Goal: Task Accomplishment & Management: Complete application form

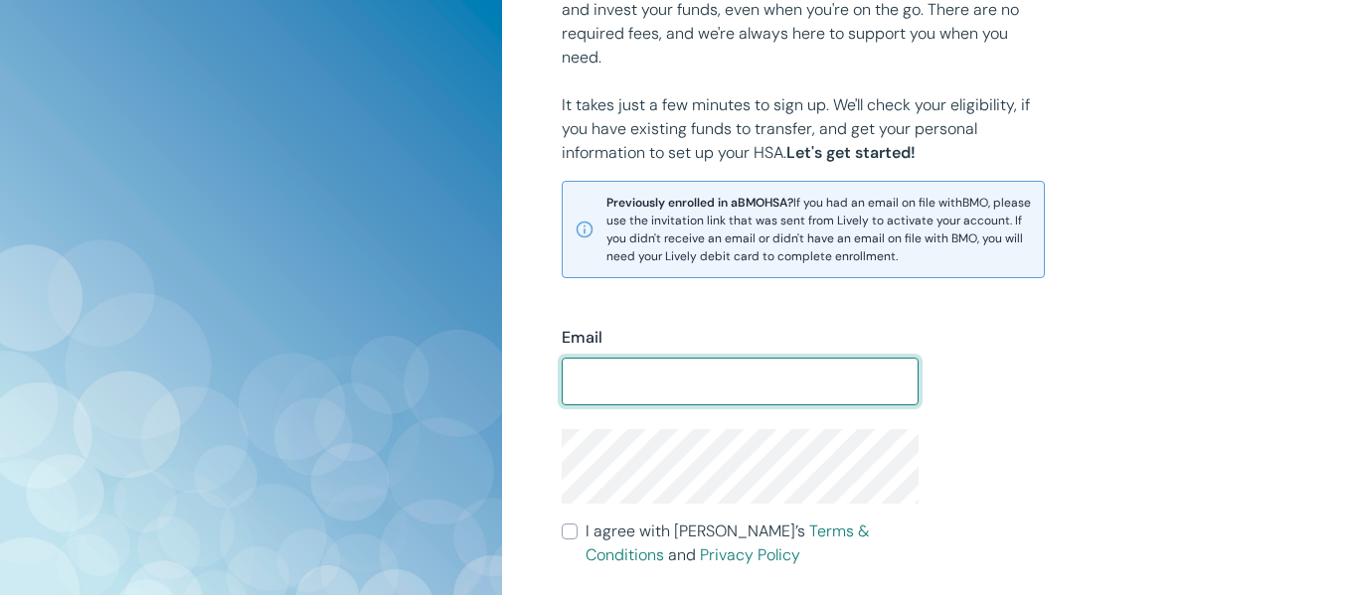
scroll to position [339, 0]
type input "[EMAIL_ADDRESS][DOMAIN_NAME]"
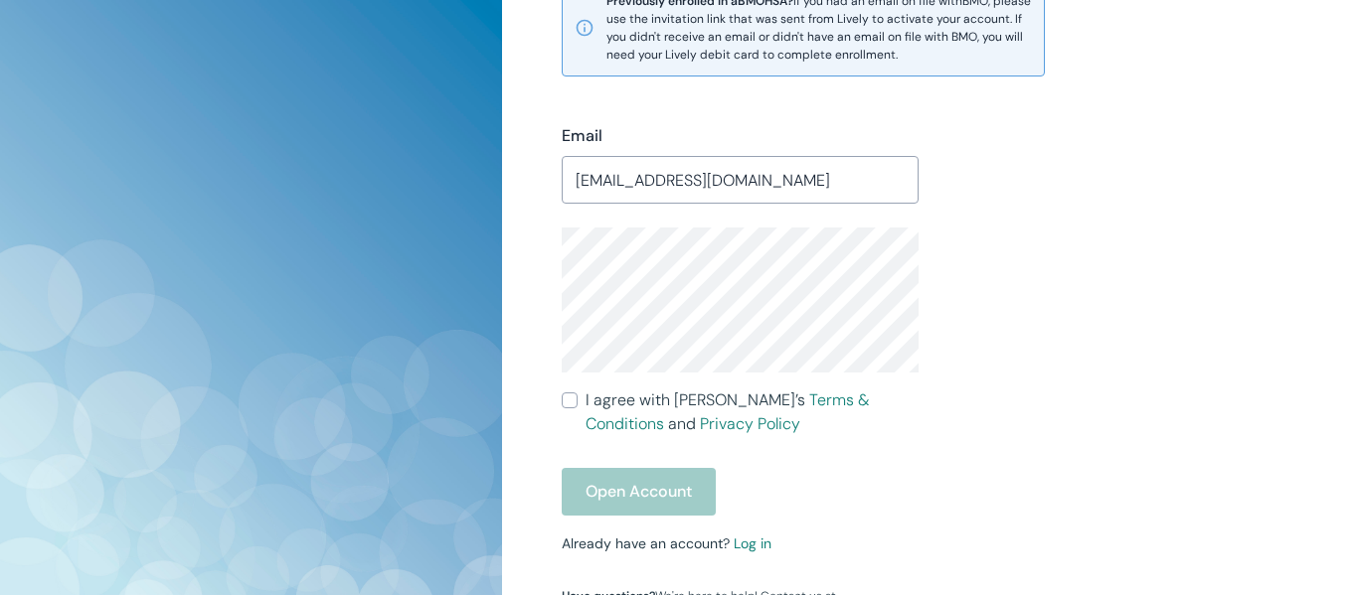
scroll to position [541, 0]
click at [565, 396] on input "I agree with Lively’s Terms & Conditions and Privacy Policy" at bounding box center [570, 400] width 16 height 16
checkbox input "true"
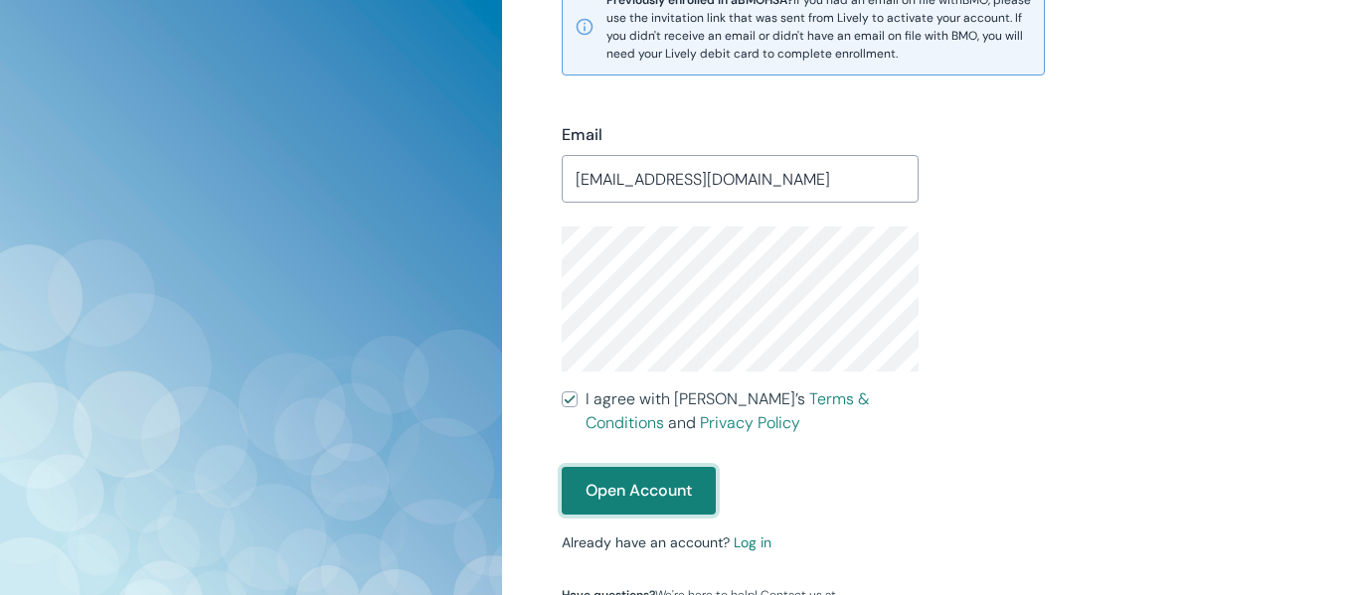
click at [616, 475] on button "Open Account" at bounding box center [639, 491] width 154 height 48
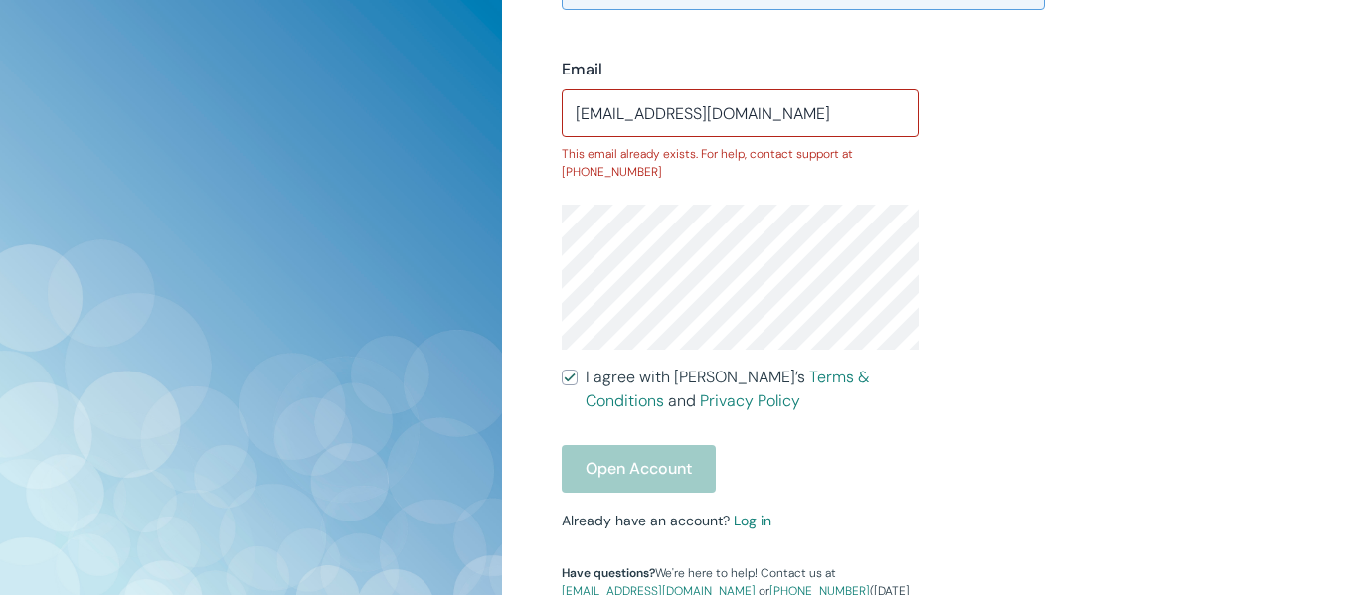
scroll to position [808, 0]
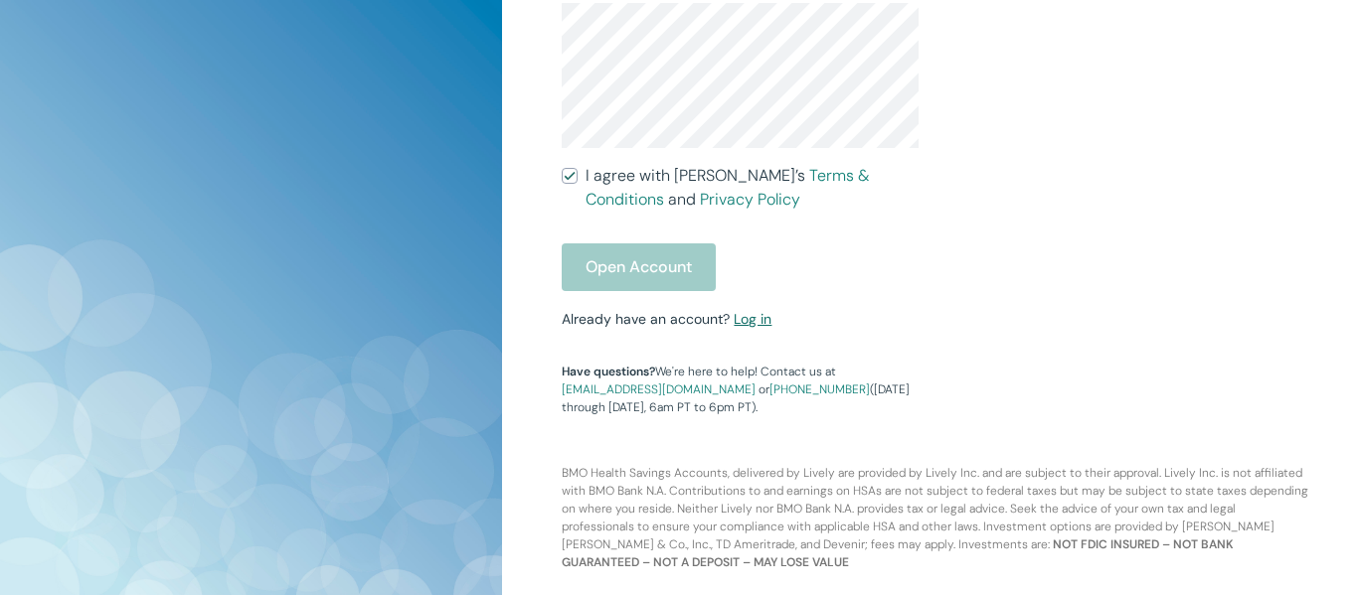
click at [756, 317] on link "Log in" at bounding box center [753, 319] width 38 height 18
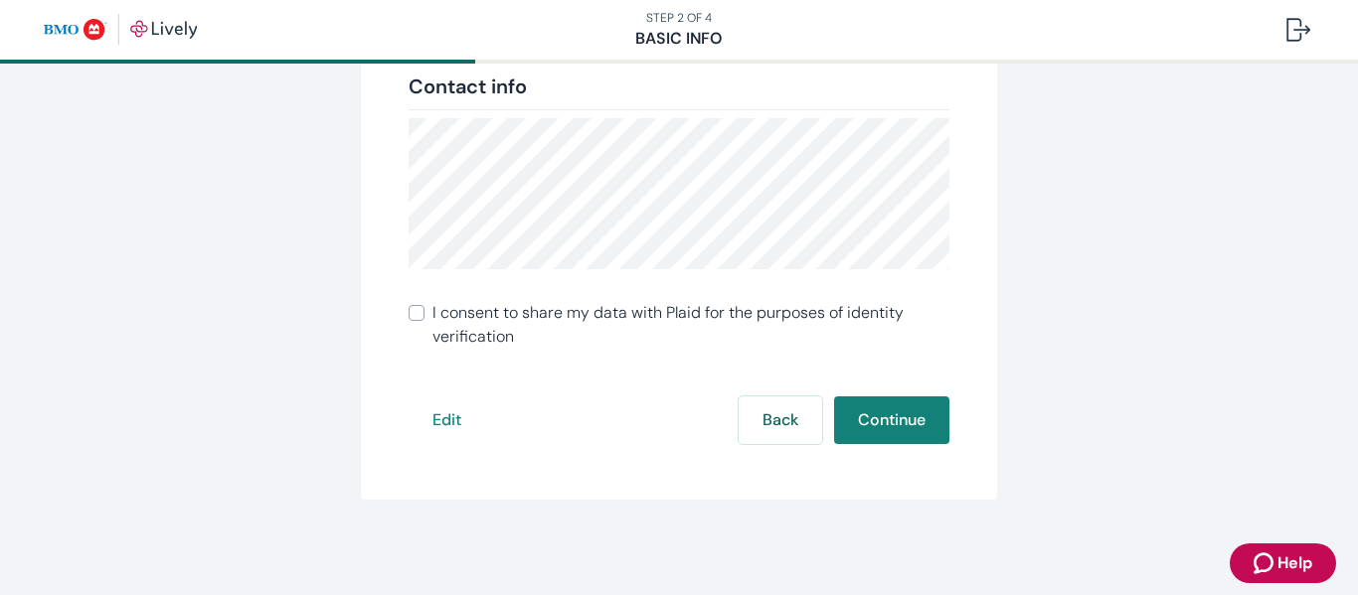
click at [803, 324] on span "I consent to share my data with Plaid for the purposes of identity verification" at bounding box center [690, 325] width 517 height 48
click at [424, 321] on input "I consent to share my data with Plaid for the purposes of identity verification" at bounding box center [417, 313] width 16 height 16
checkbox input "true"
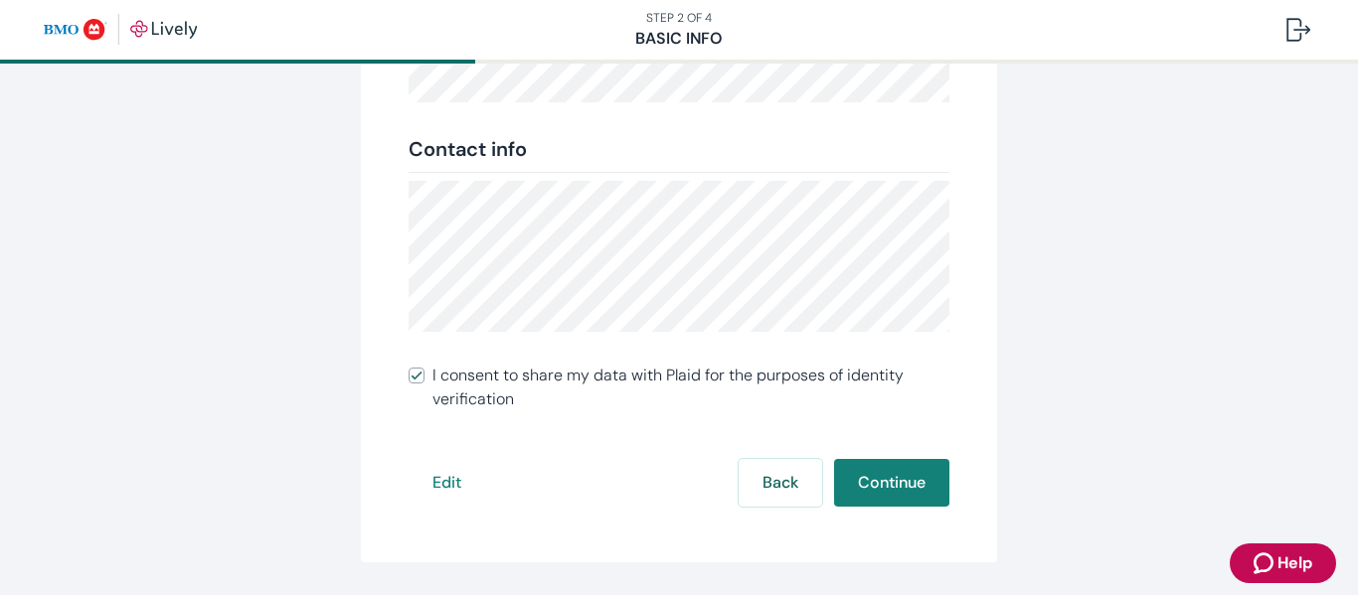
scroll to position [532, 0]
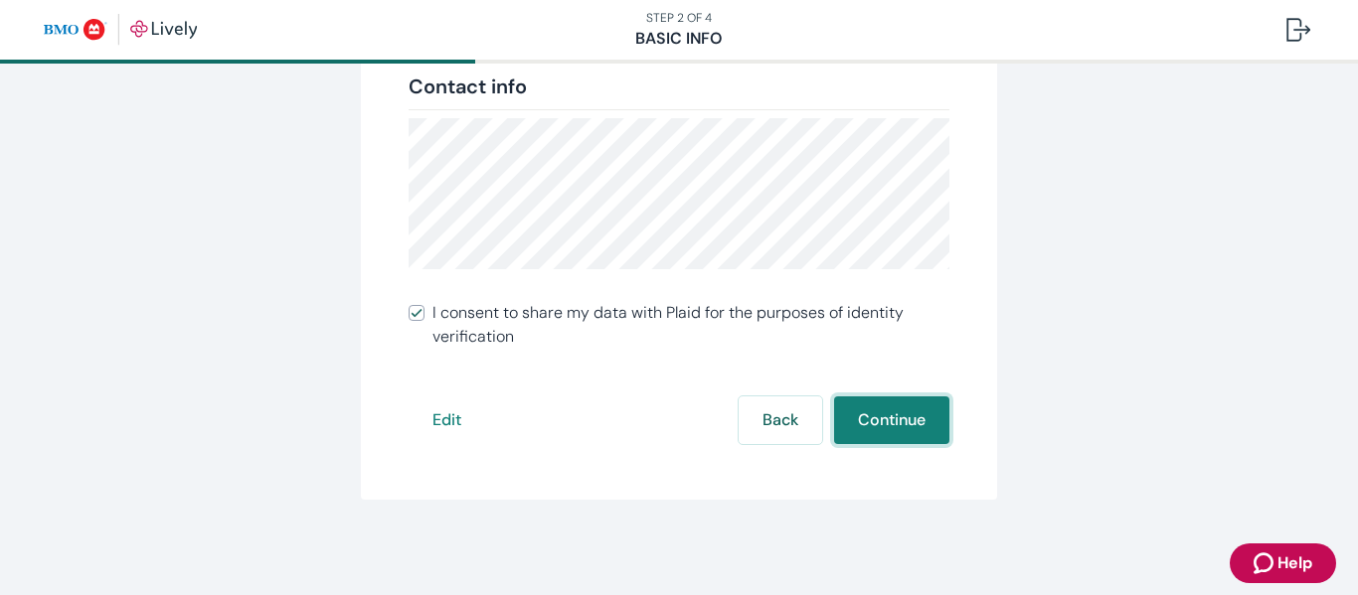
click at [867, 416] on button "Continue" at bounding box center [891, 421] width 115 height 48
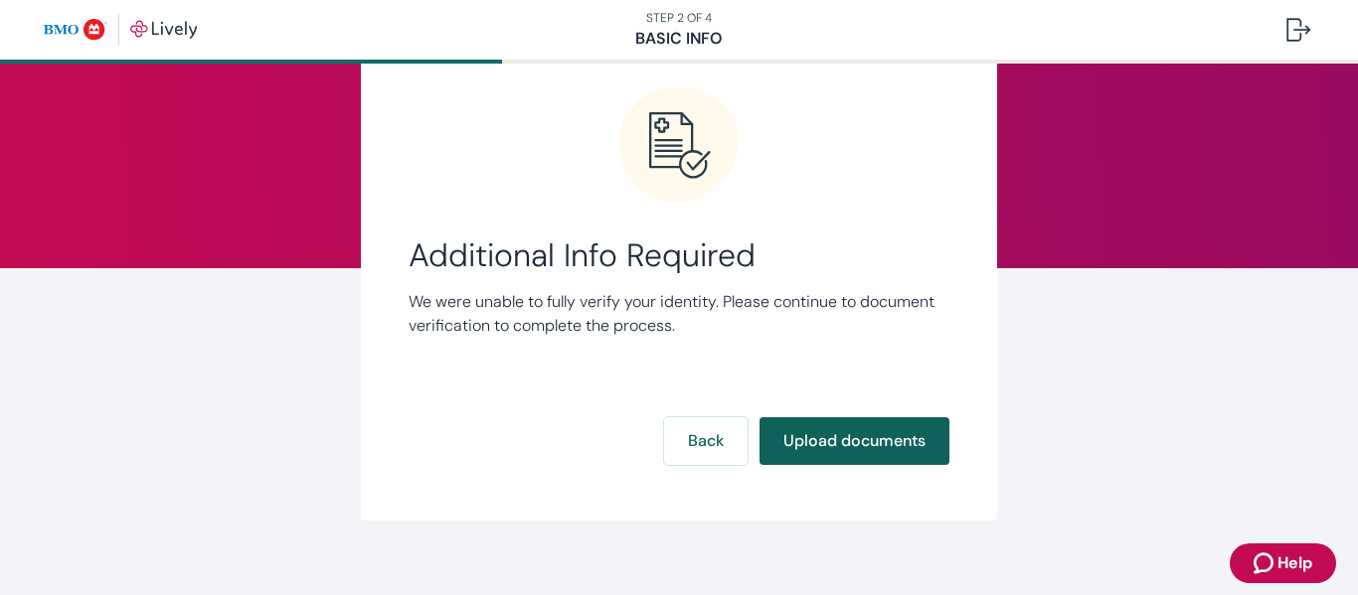
scroll to position [96, 0]
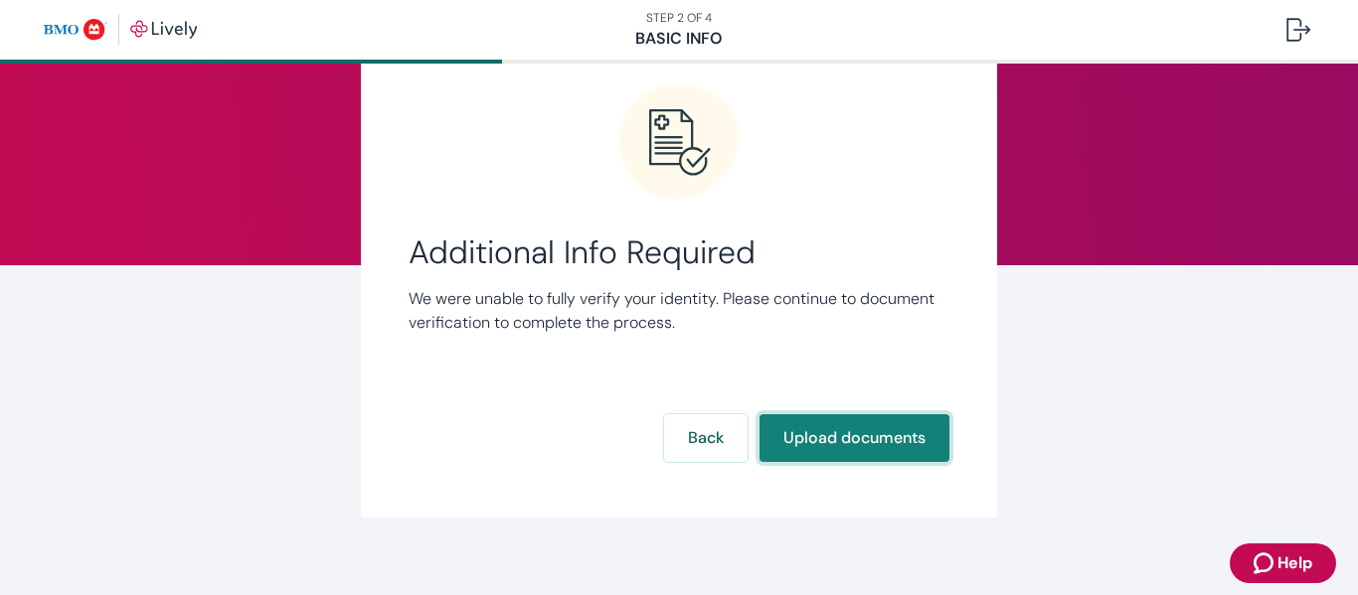
click at [845, 450] on button "Upload documents" at bounding box center [854, 438] width 190 height 48
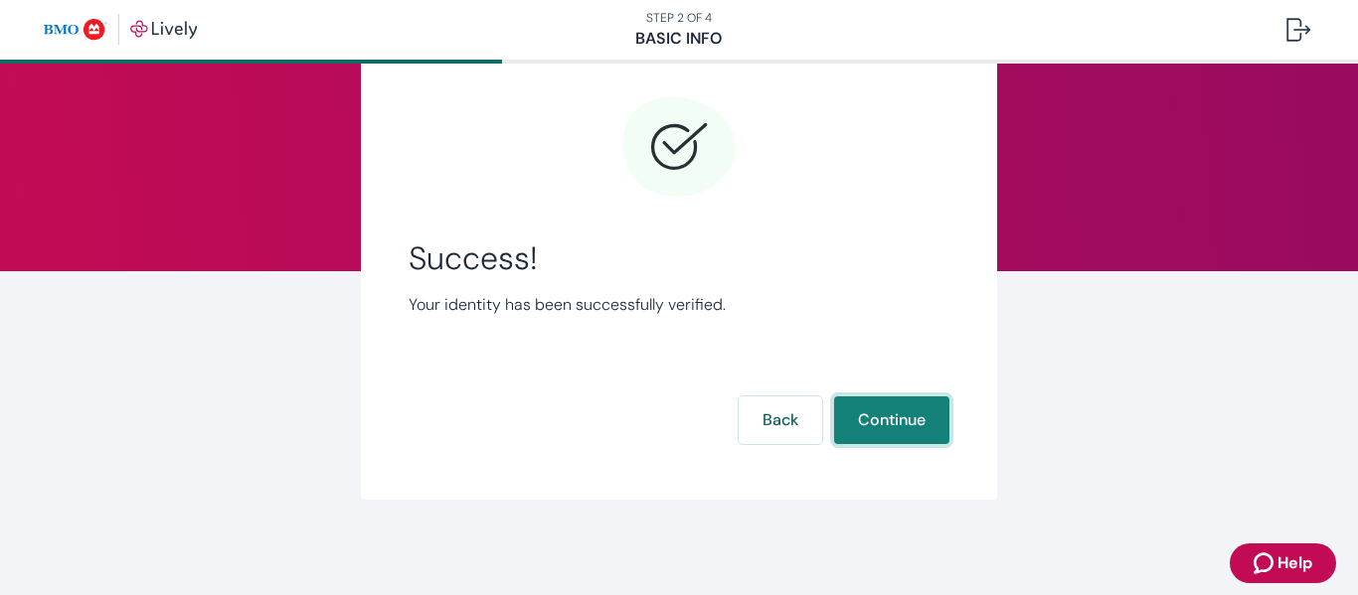
scroll to position [90, 0]
click at [856, 434] on button "Continue" at bounding box center [891, 421] width 115 height 48
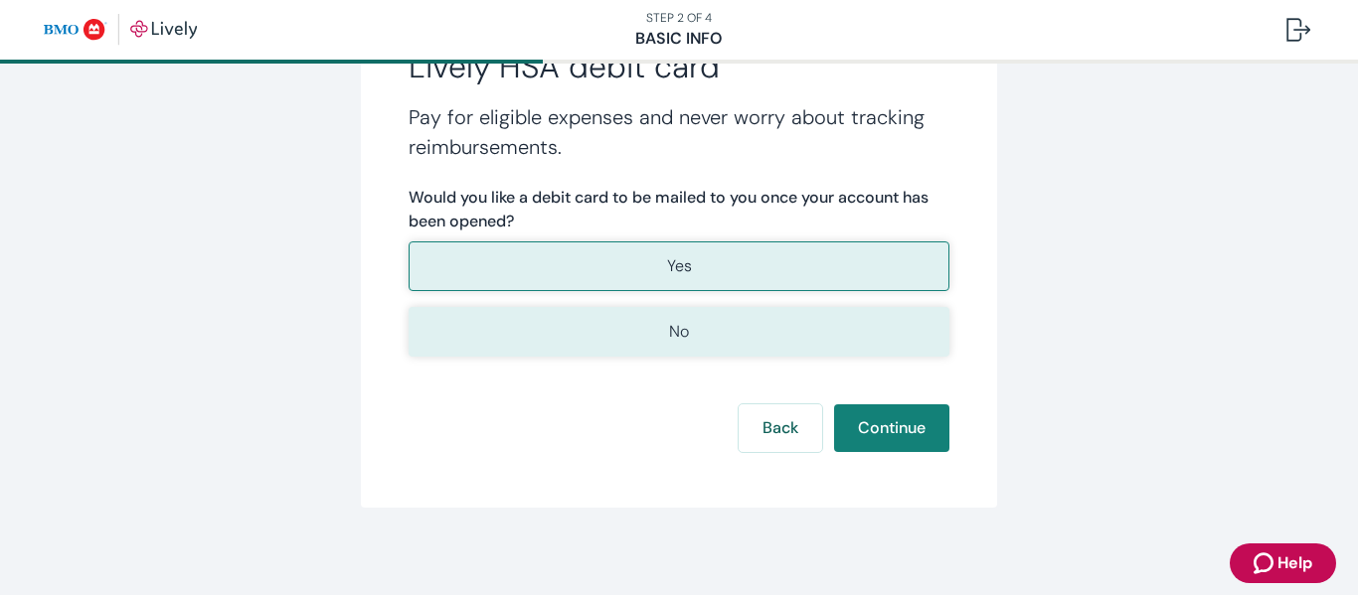
scroll to position [369, 0]
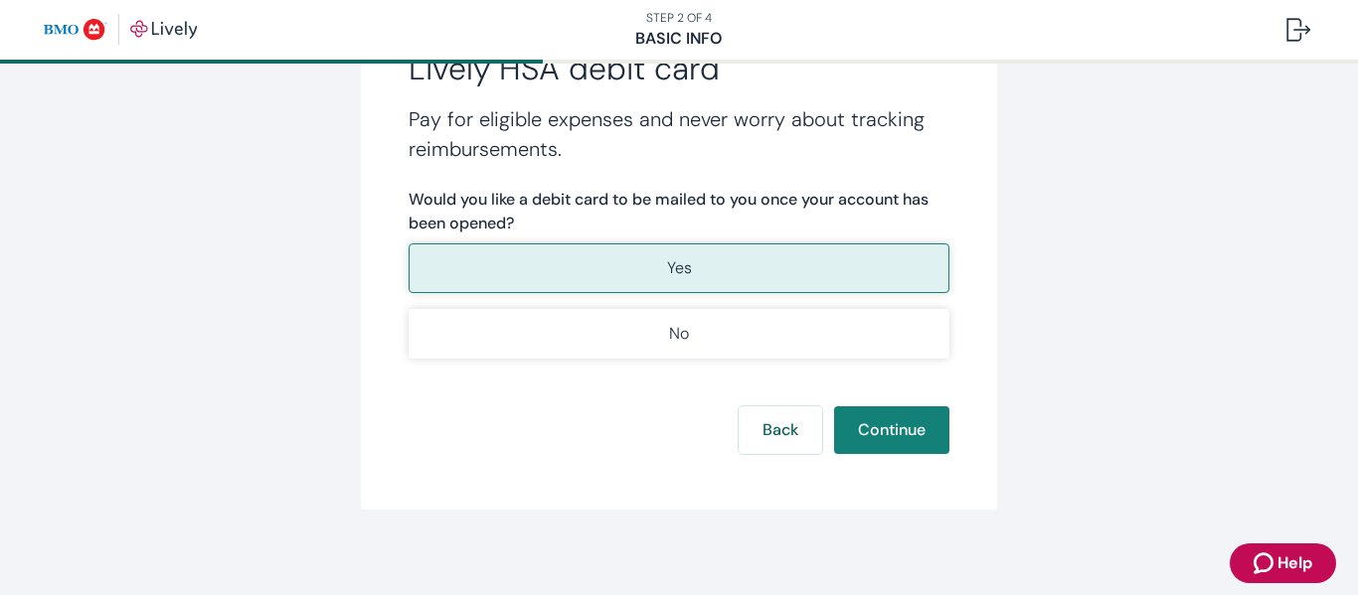
click at [686, 256] on p "Yes" at bounding box center [679, 268] width 25 height 24
click at [676, 275] on p "Yes" at bounding box center [679, 268] width 25 height 24
click at [891, 424] on button "Continue" at bounding box center [891, 431] width 115 height 48
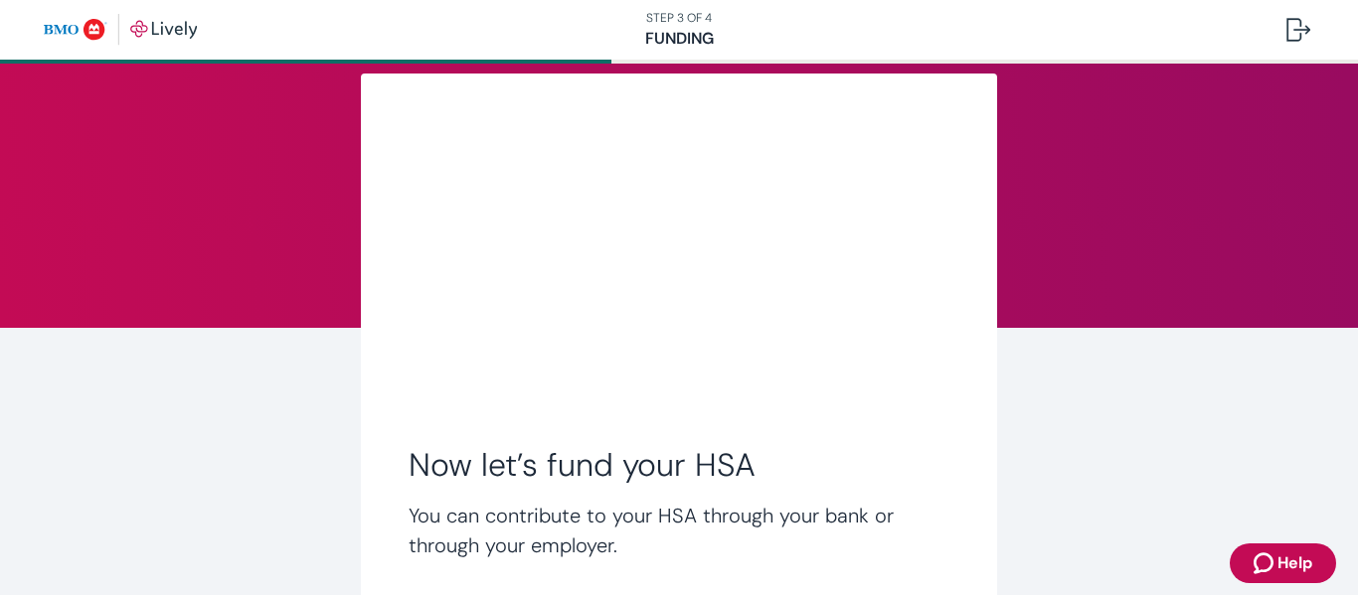
scroll to position [246, 0]
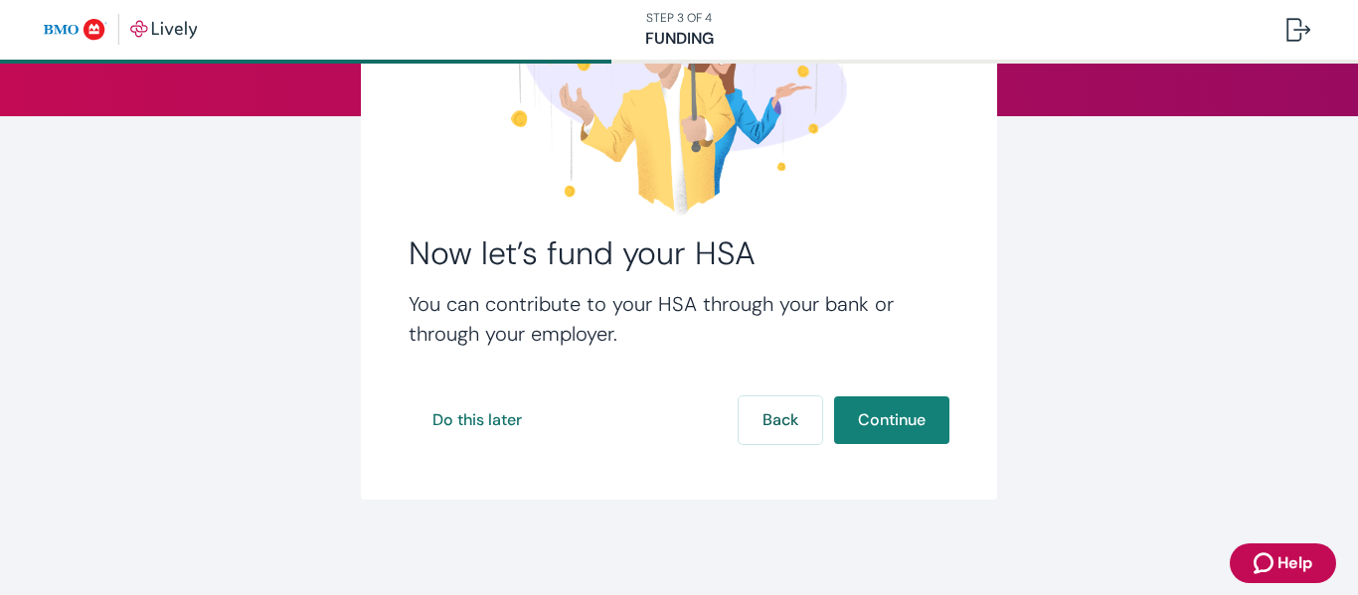
click at [891, 424] on button "Continue" at bounding box center [891, 421] width 115 height 48
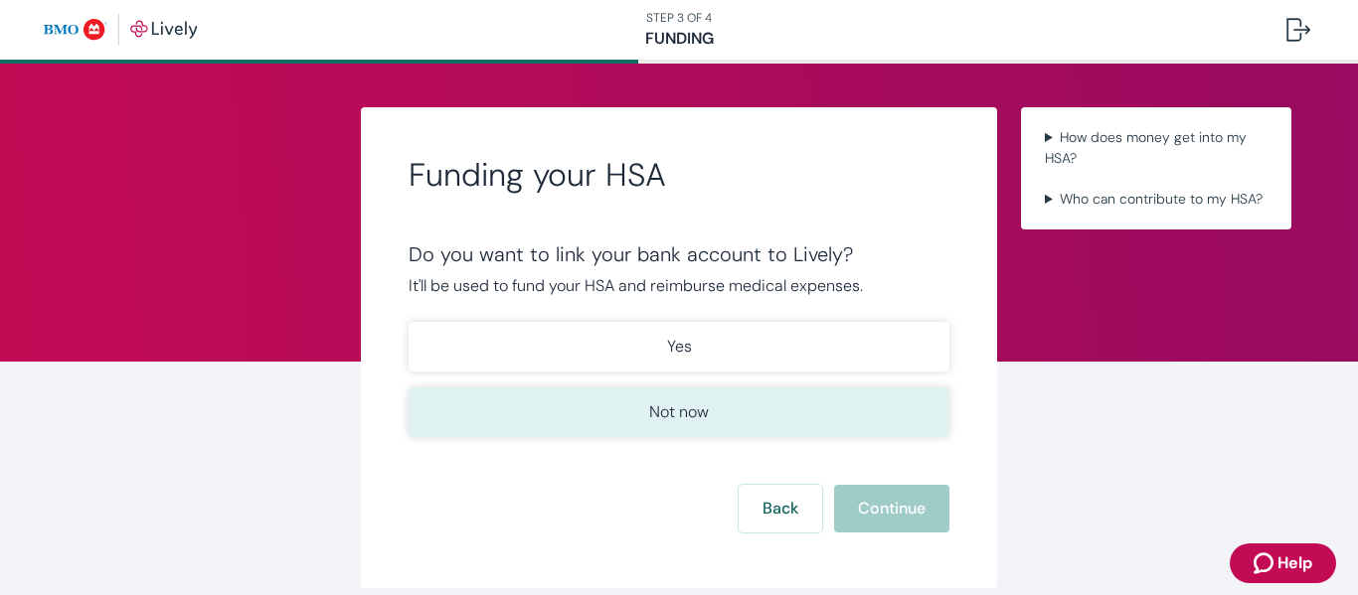
click at [836, 417] on button "Not now" at bounding box center [679, 413] width 541 height 50
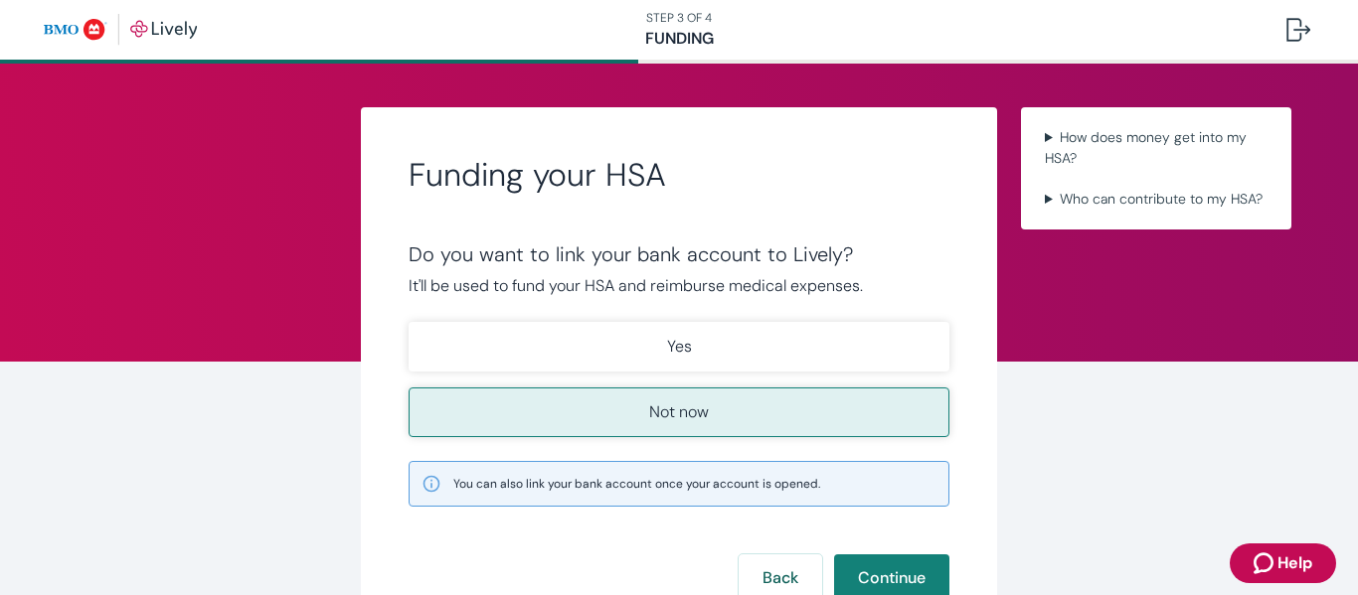
scroll to position [20, 0]
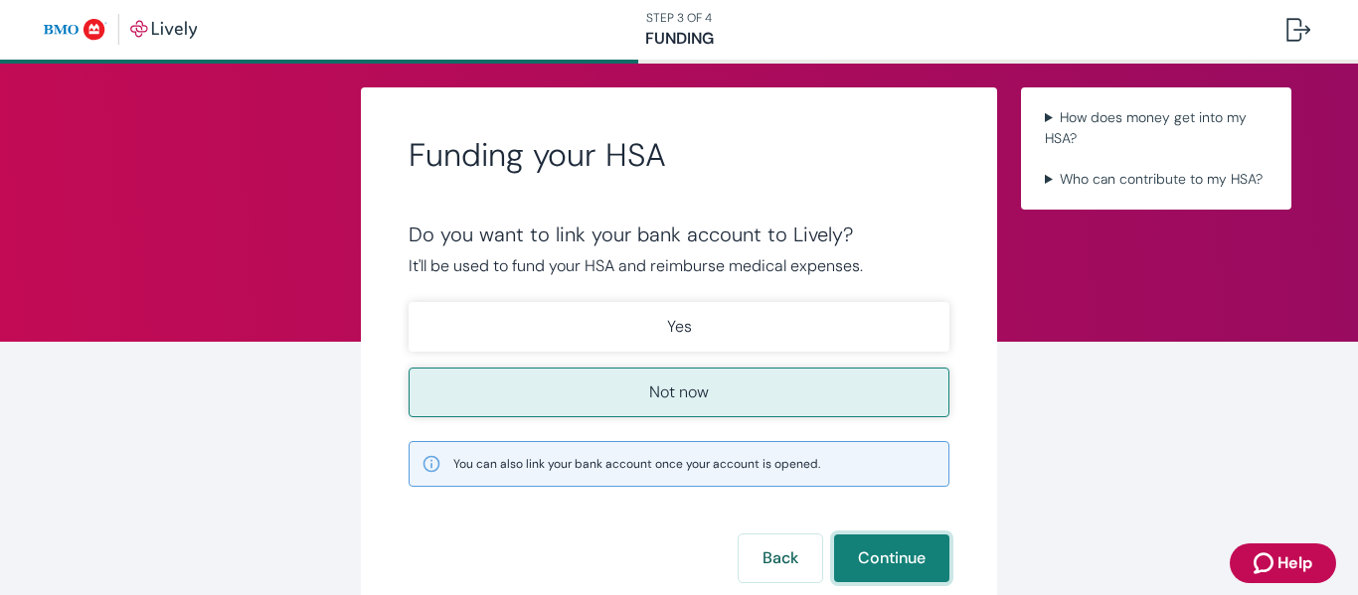
click at [893, 571] on button "Continue" at bounding box center [891, 559] width 115 height 48
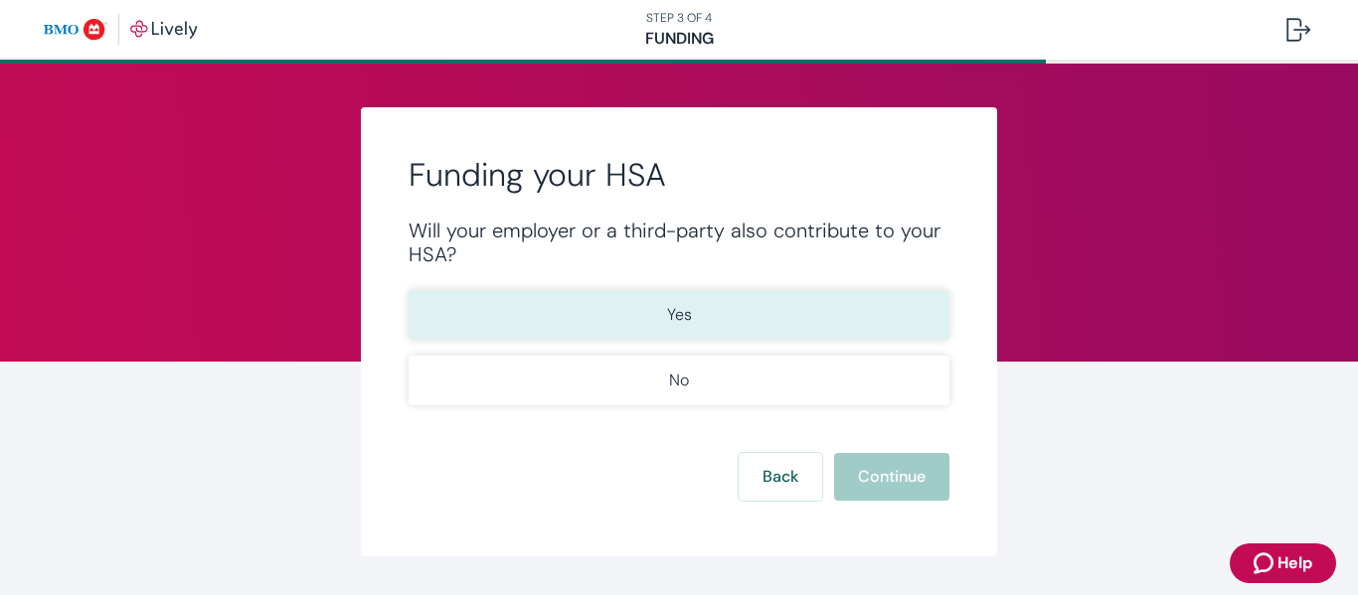
click at [714, 335] on button "Yes" at bounding box center [679, 315] width 541 height 50
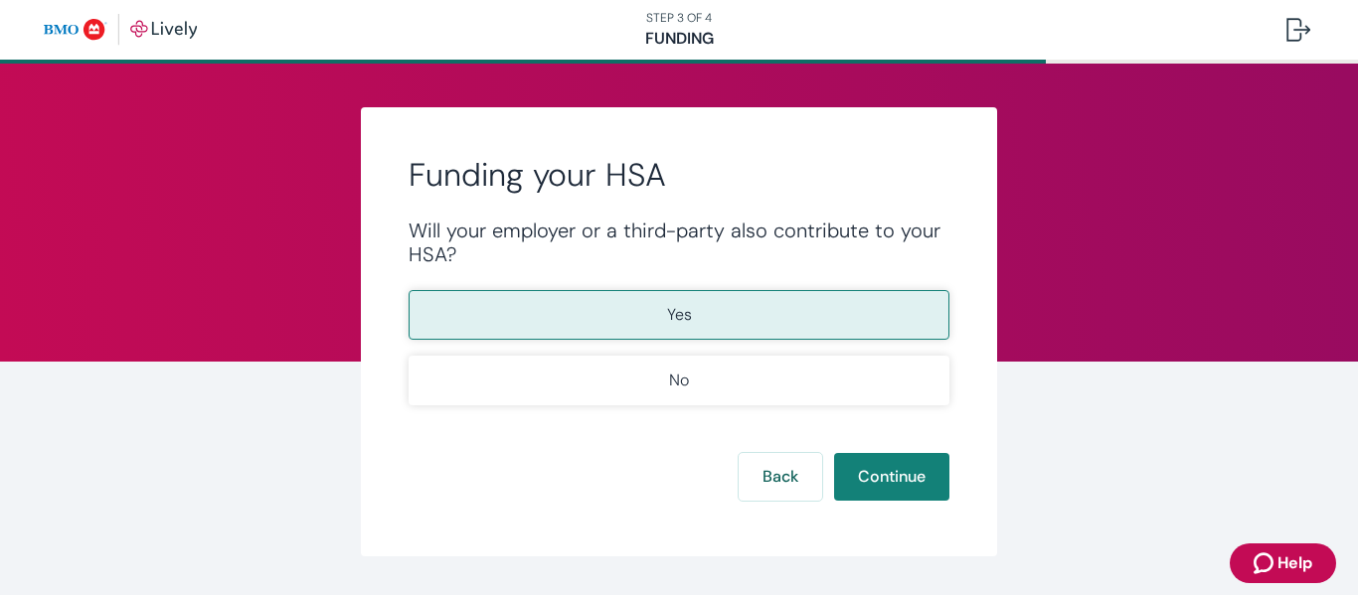
click at [893, 503] on div "Funding your HSA Will your employer or a third-party also contribute to your HS…" at bounding box center [679, 331] width 636 height 449
click at [891, 493] on button "Continue" at bounding box center [891, 477] width 115 height 48
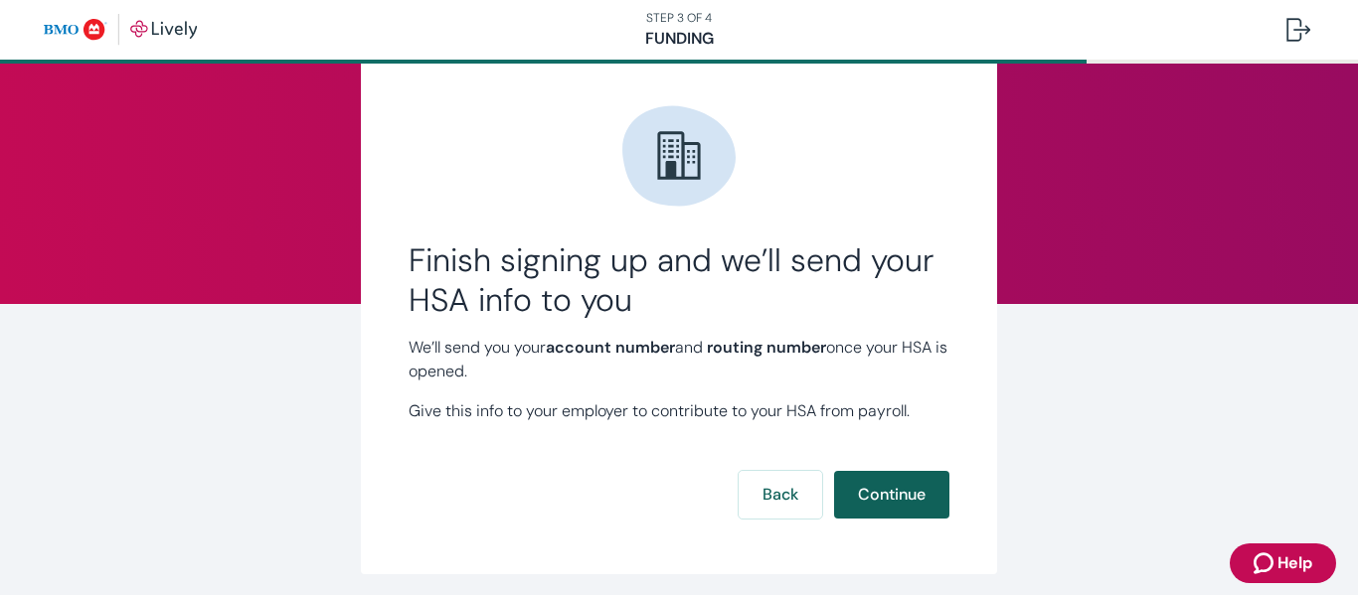
scroll to position [59, 0]
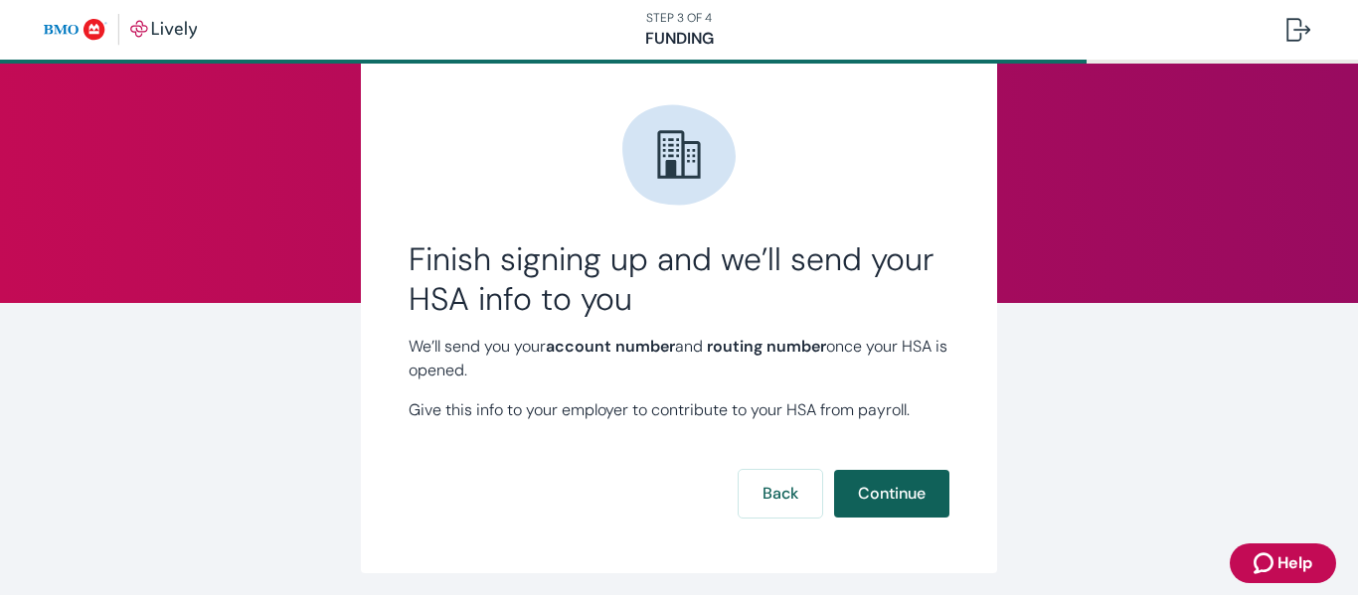
click at [897, 494] on button "Continue" at bounding box center [891, 494] width 115 height 48
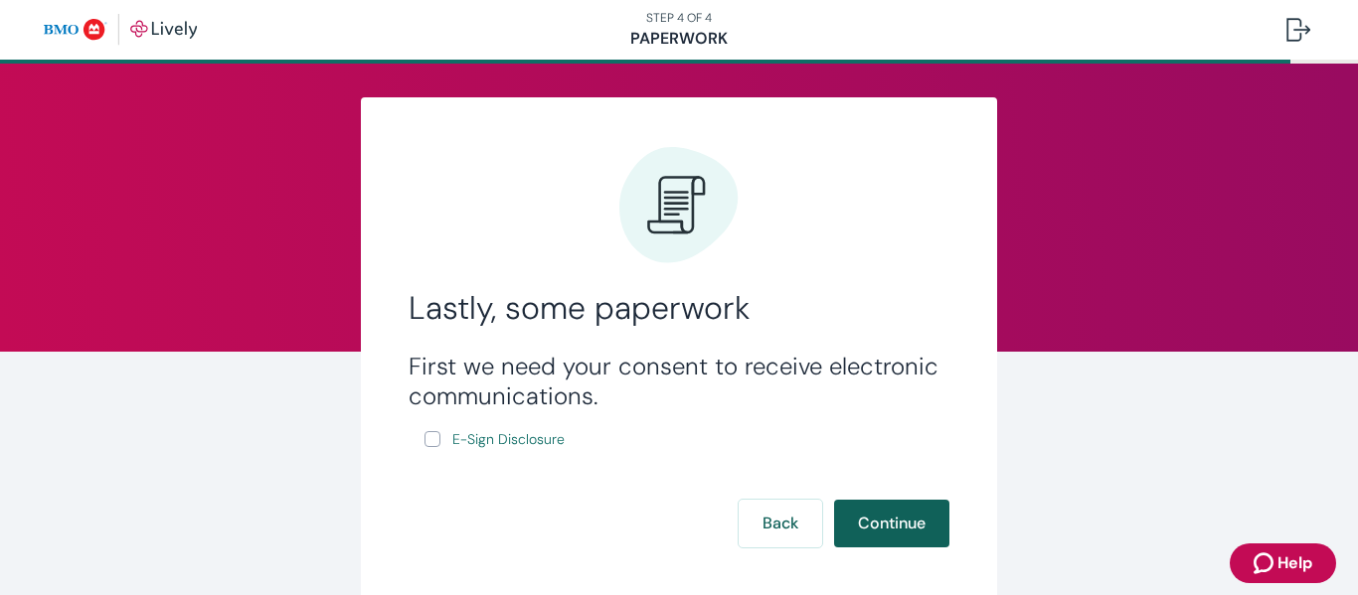
scroll to position [21, 0]
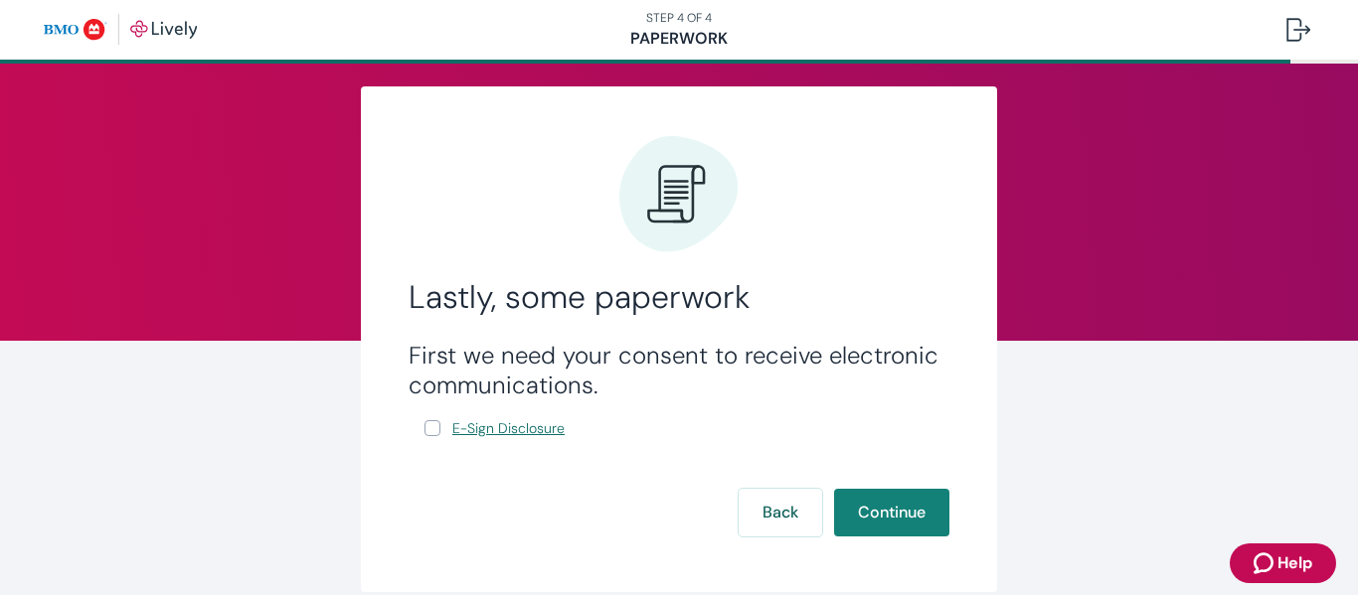
click at [536, 419] on span "E-Sign Disclosure" at bounding box center [508, 428] width 112 height 21
click at [428, 420] on input "E-Sign Disclosure" at bounding box center [432, 428] width 16 height 16
checkbox input "true"
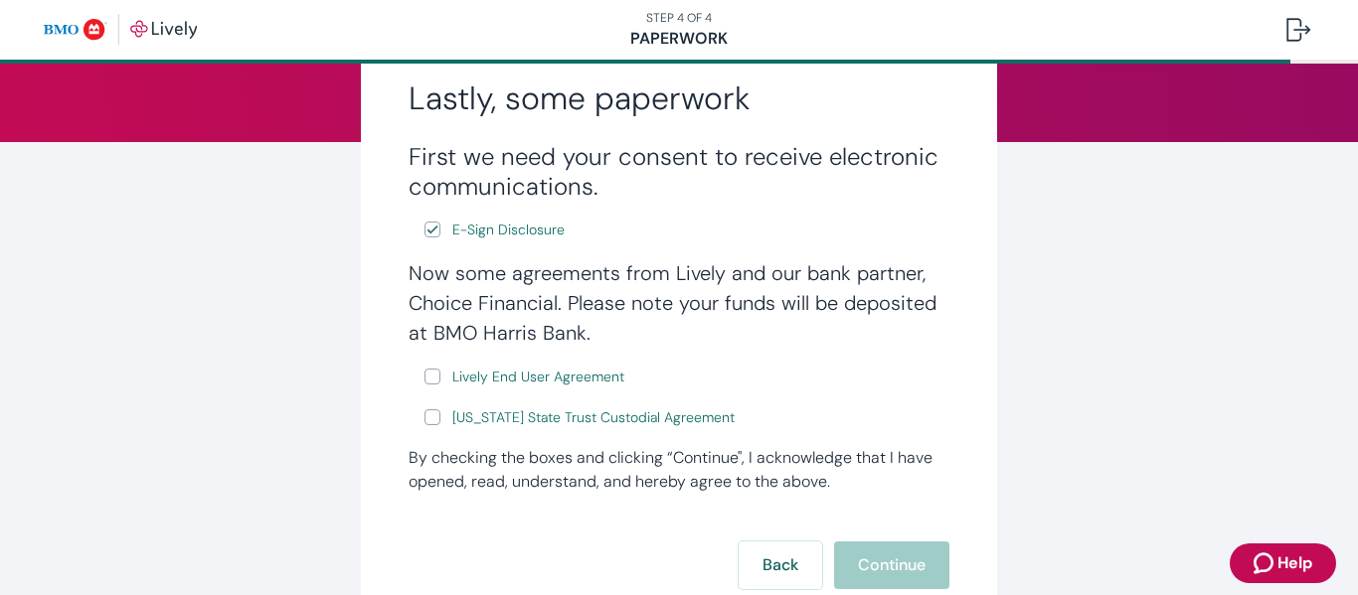
scroll to position [232, 0]
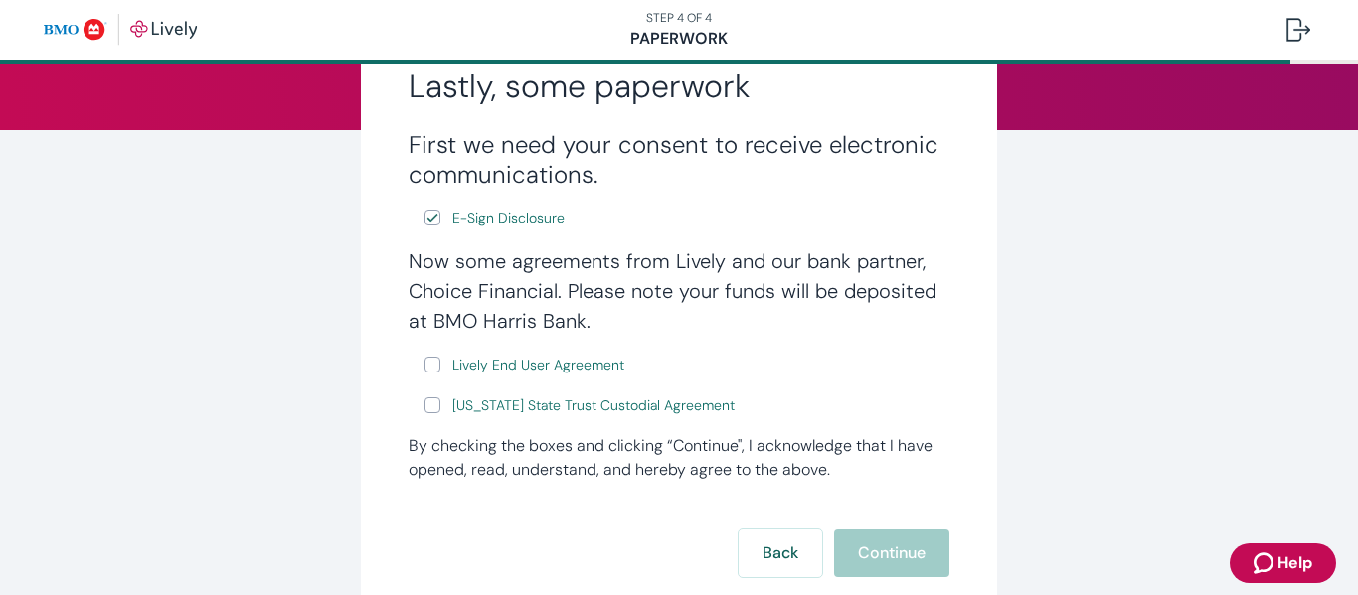
click at [433, 371] on input "Lively End User Agreement" at bounding box center [432, 365] width 16 height 16
checkbox input "true"
click at [432, 404] on input "[US_STATE] State Trust Custodial Agreement" at bounding box center [432, 406] width 16 height 16
checkbox input "true"
click at [893, 553] on button "Continue" at bounding box center [891, 554] width 115 height 48
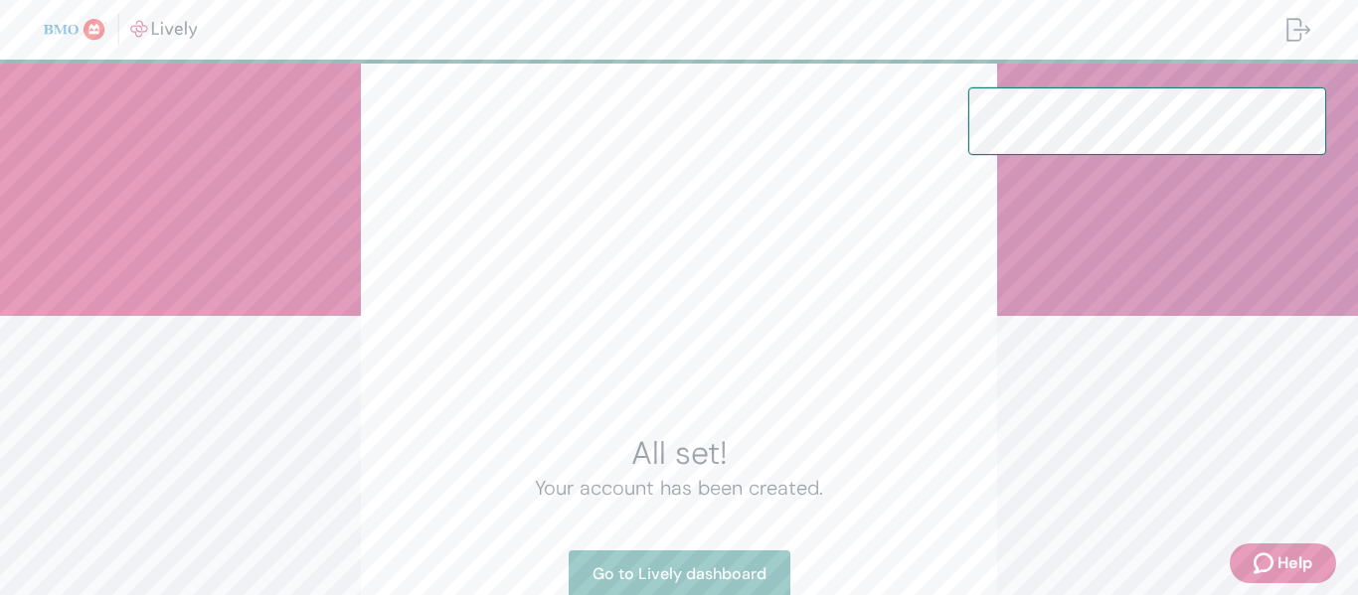
scroll to position [192, 0]
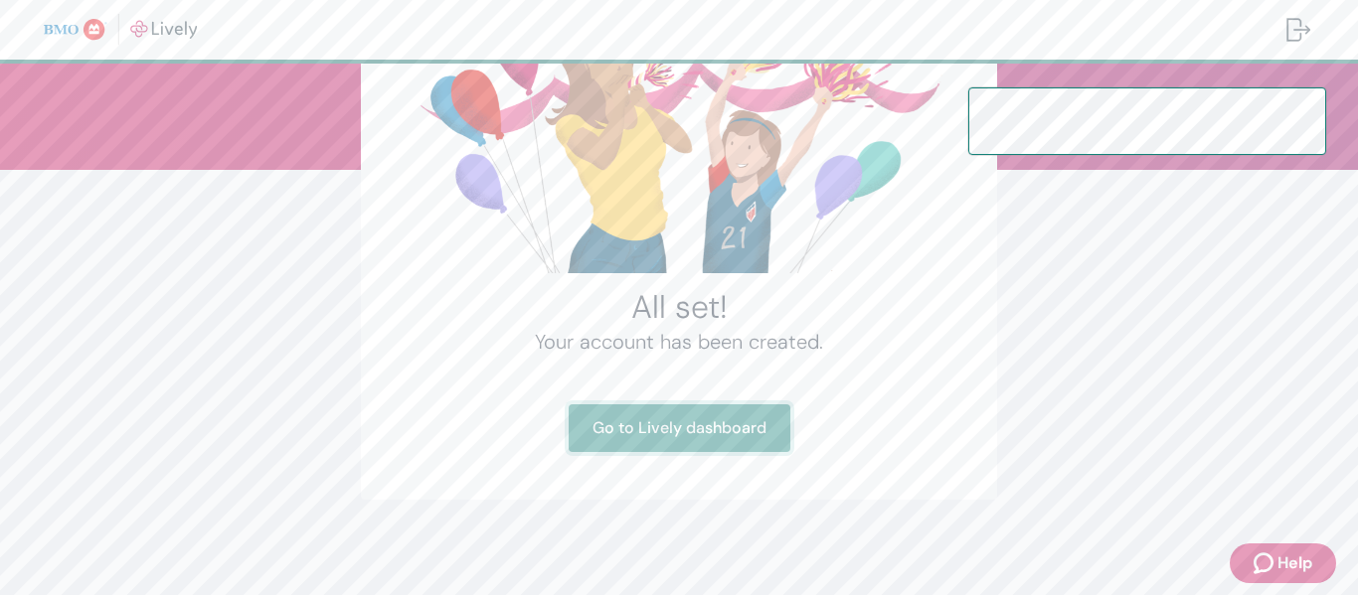
click at [783, 436] on link "Go to Lively dashboard" at bounding box center [680, 429] width 222 height 48
